Goal: Check status: Check status

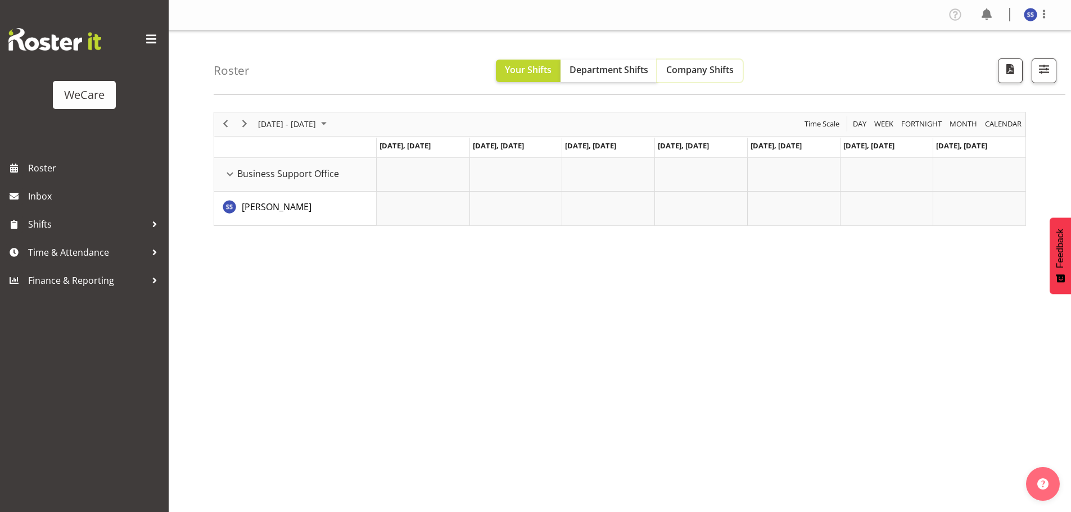
click at [695, 72] on span "Company Shifts" at bounding box center [699, 70] width 67 height 12
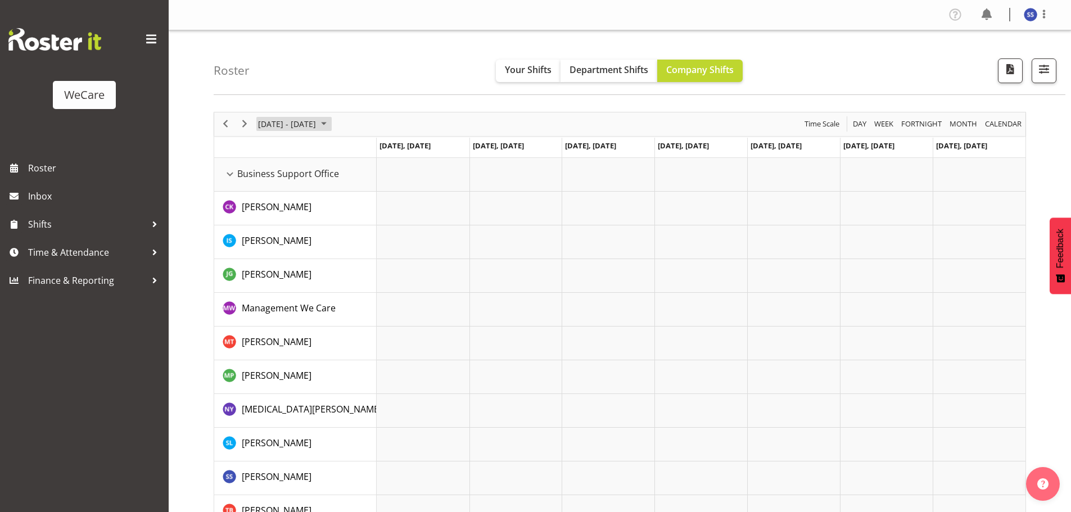
click at [330, 126] on span "June 2024" at bounding box center [323, 124] width 13 height 14
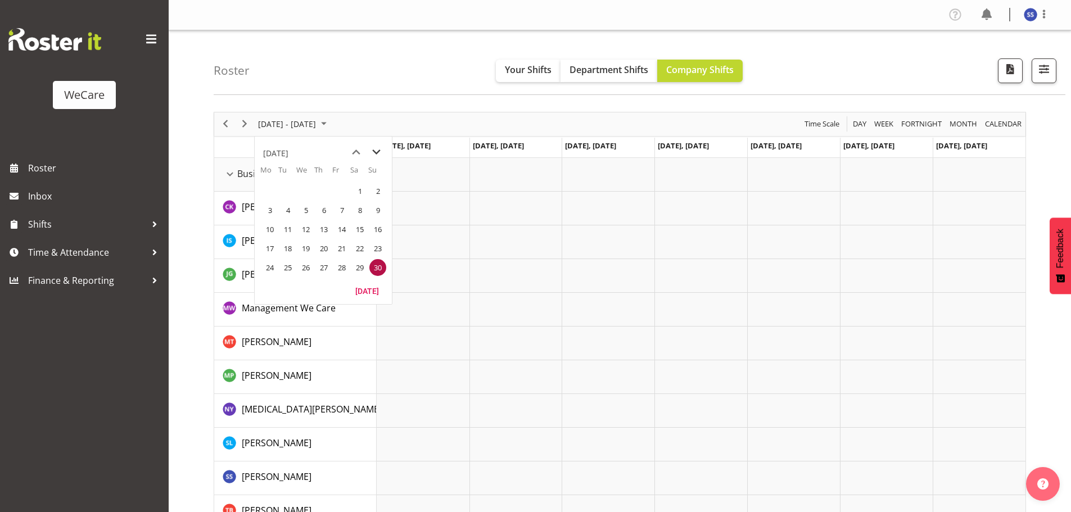
click at [371, 153] on span "next month" at bounding box center [376, 152] width 20 height 20
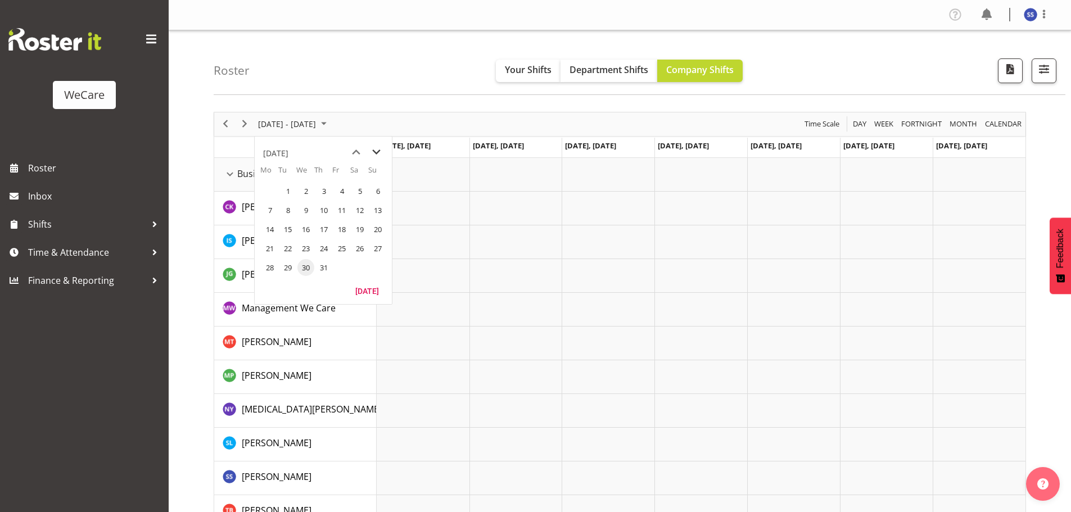
click at [371, 153] on span "next month" at bounding box center [376, 152] width 20 height 20
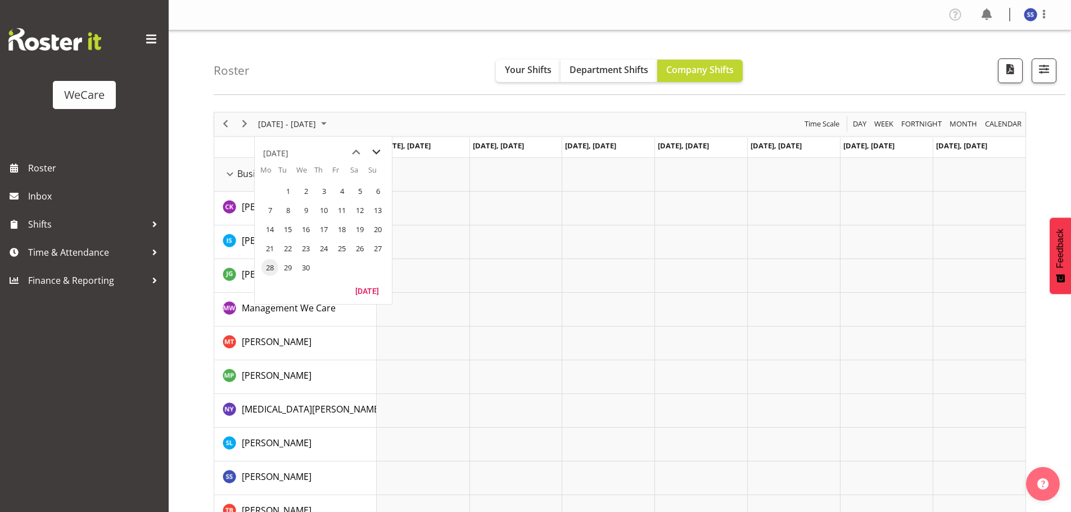
click at [371, 153] on span "next month" at bounding box center [376, 152] width 20 height 20
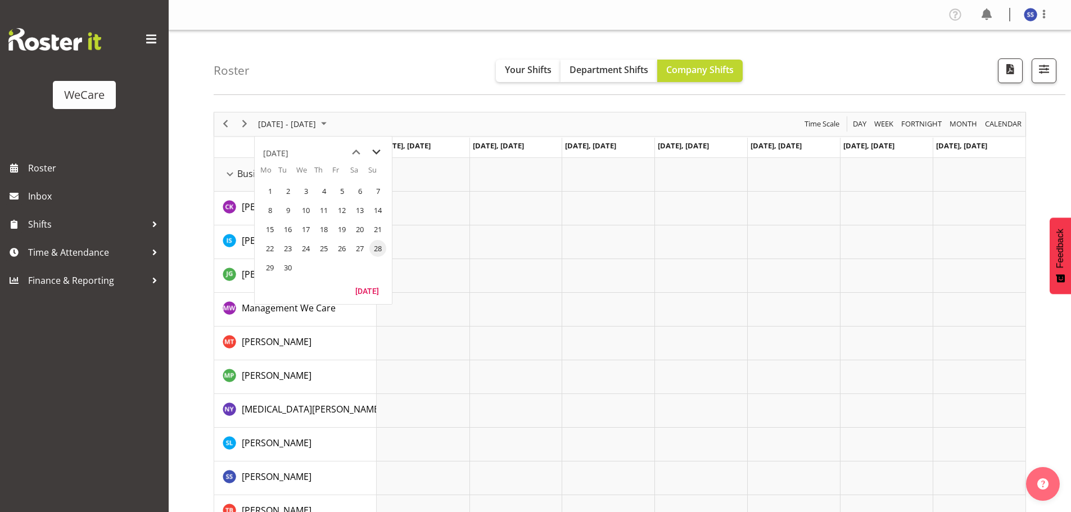
click at [371, 153] on span "next month" at bounding box center [376, 152] width 20 height 20
click at [325, 192] on span "2" at bounding box center [323, 191] width 17 height 17
